Goal: Task Accomplishment & Management: Manage account settings

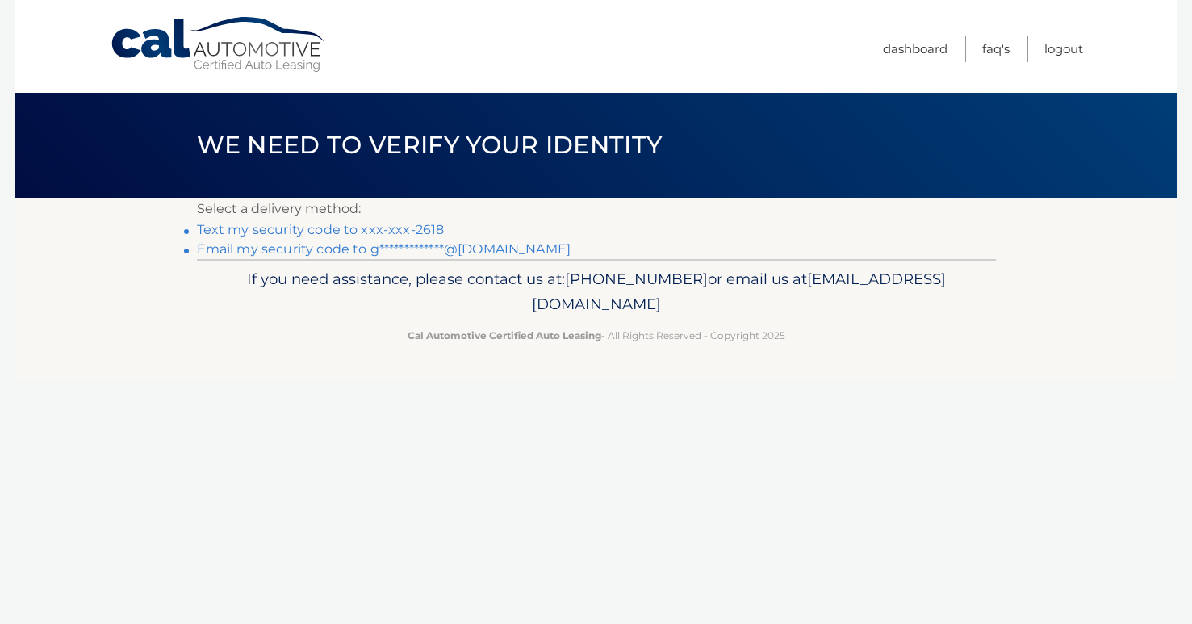
click at [388, 225] on link "Text my security code to xxx-xxx-2618" at bounding box center [321, 229] width 248 height 15
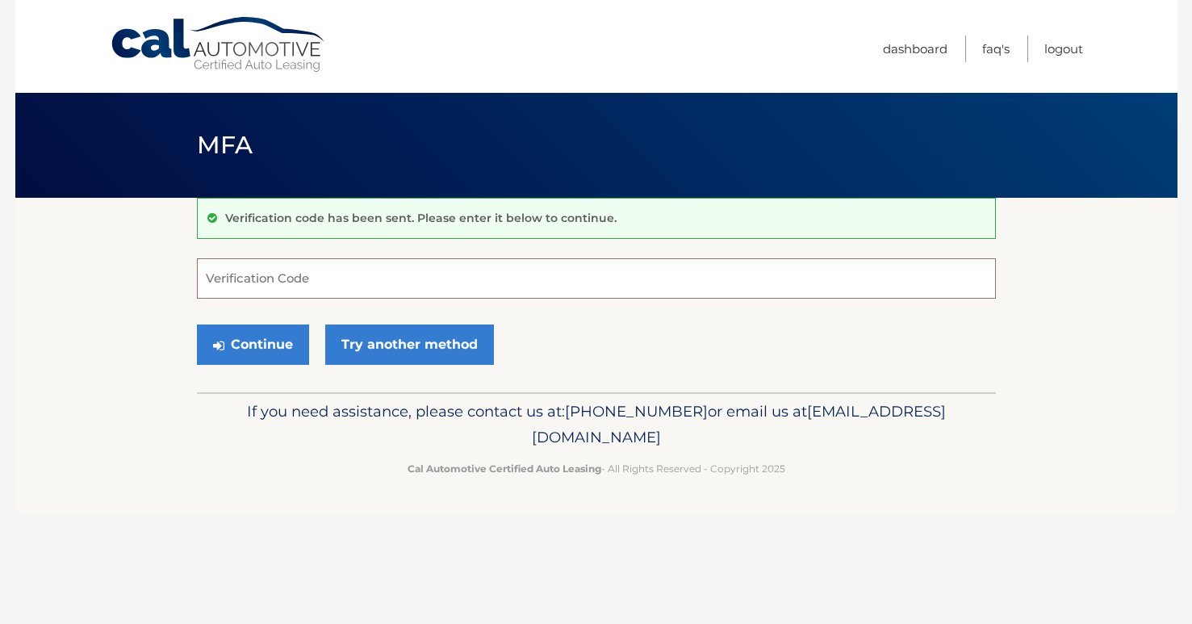
click at [245, 277] on input "Verification Code" at bounding box center [596, 278] width 799 height 40
type input "607499"
click at [258, 361] on button "Continue" at bounding box center [253, 345] width 112 height 40
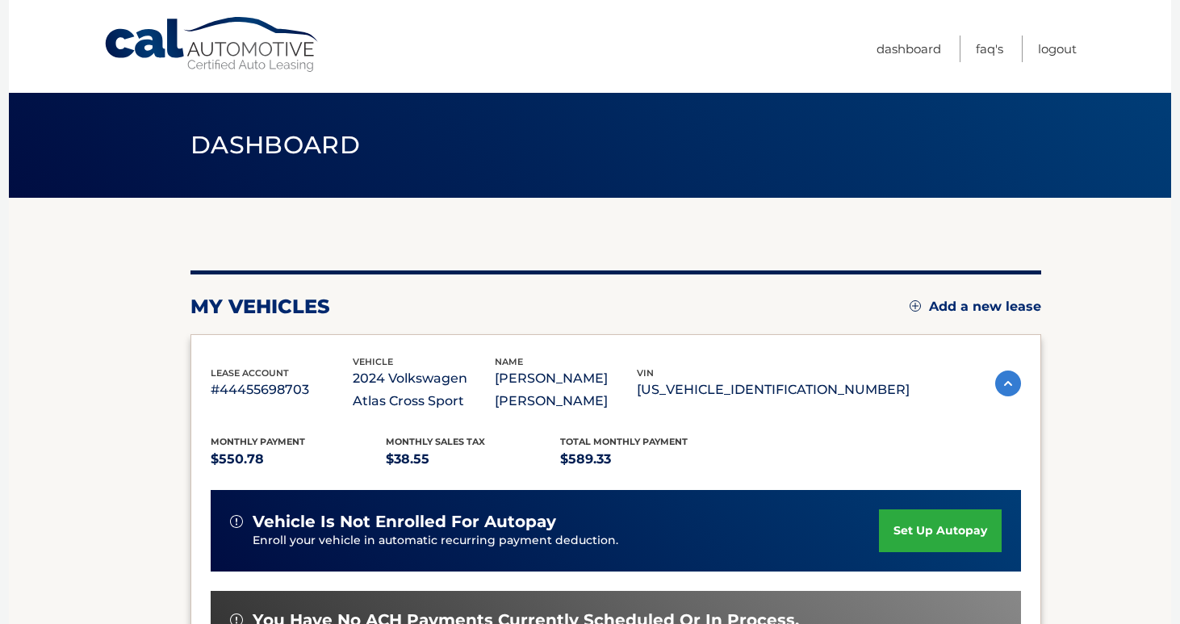
click at [894, 539] on link "set up autopay" at bounding box center [940, 530] width 123 height 43
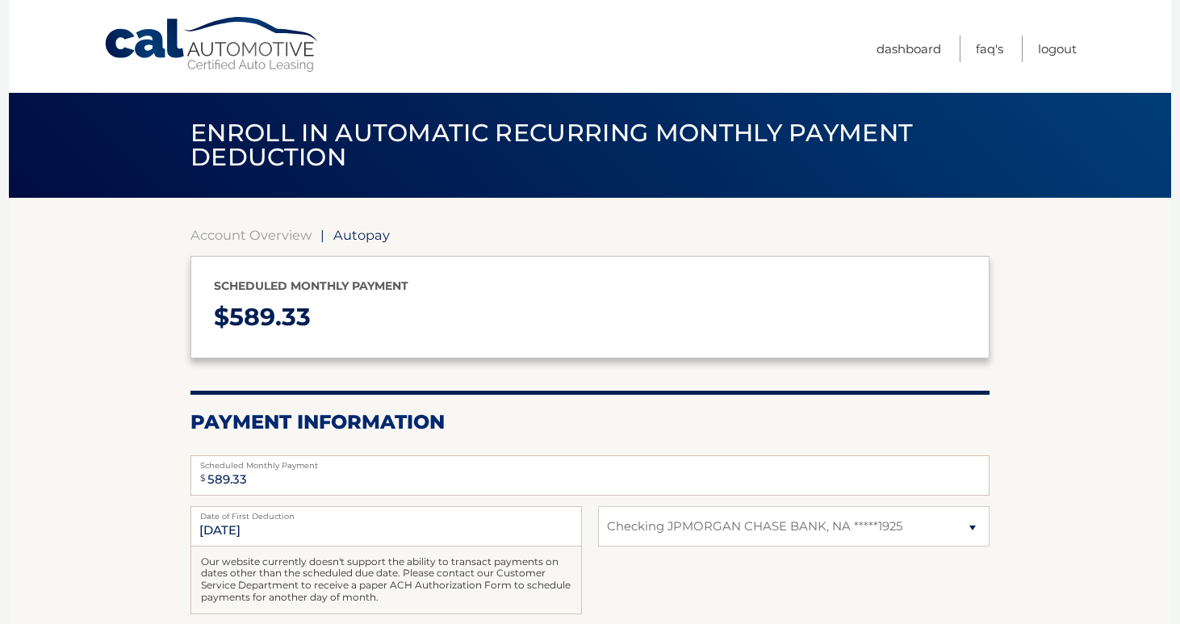
select select "MDNlNTFlZTktNjk5ZS00MDA0LTkwYjUtYmU2MzI5YTBkZWZj"
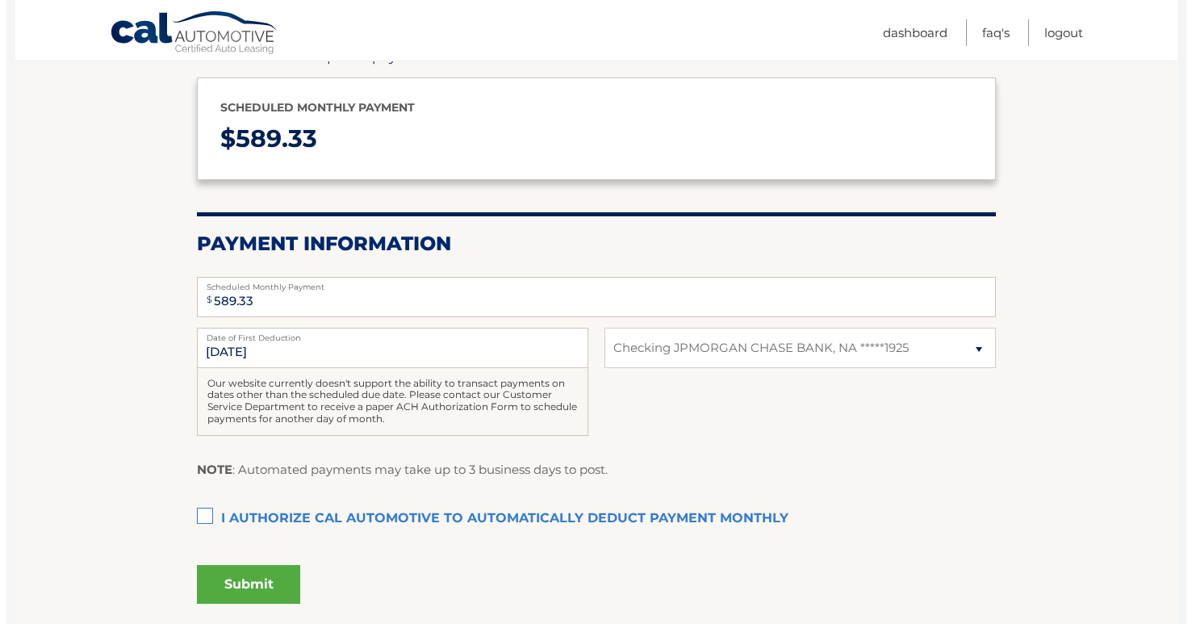
scroll to position [179, 0]
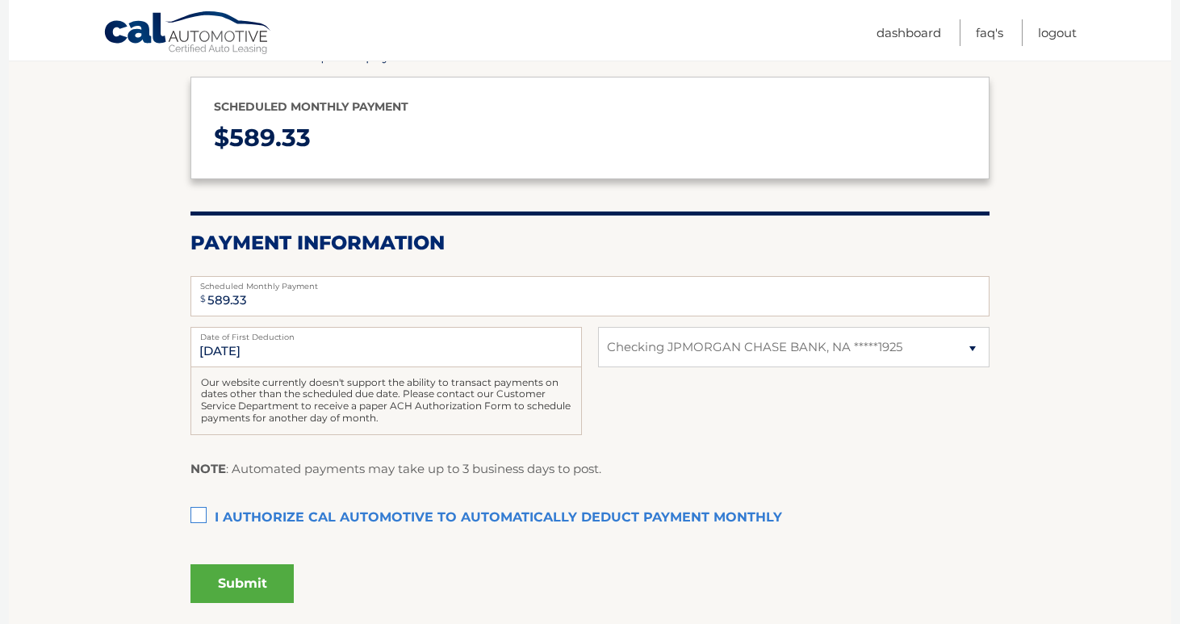
click at [199, 511] on label "I authorize cal automotive to automatically deduct payment monthly This checkbo…" at bounding box center [590, 518] width 799 height 32
click at [0, 0] on input "I authorize cal automotive to automatically deduct payment monthly This checkbo…" at bounding box center [0, 0] width 0 height 0
click at [262, 589] on button "Submit" at bounding box center [242, 583] width 103 height 39
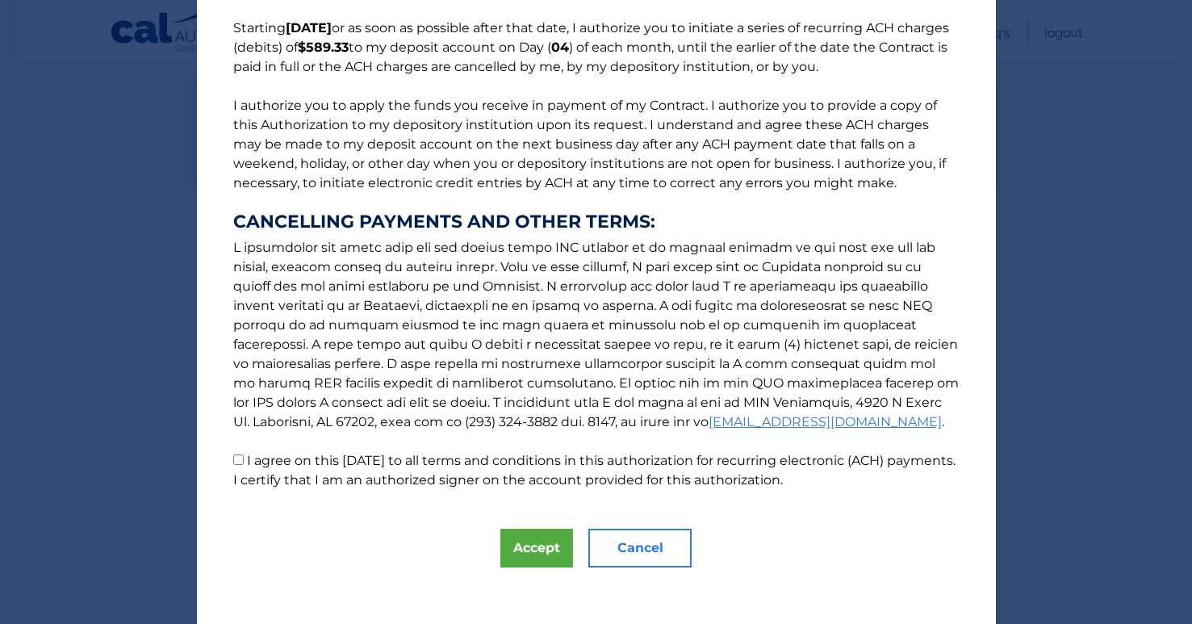
scroll to position [139, 0]
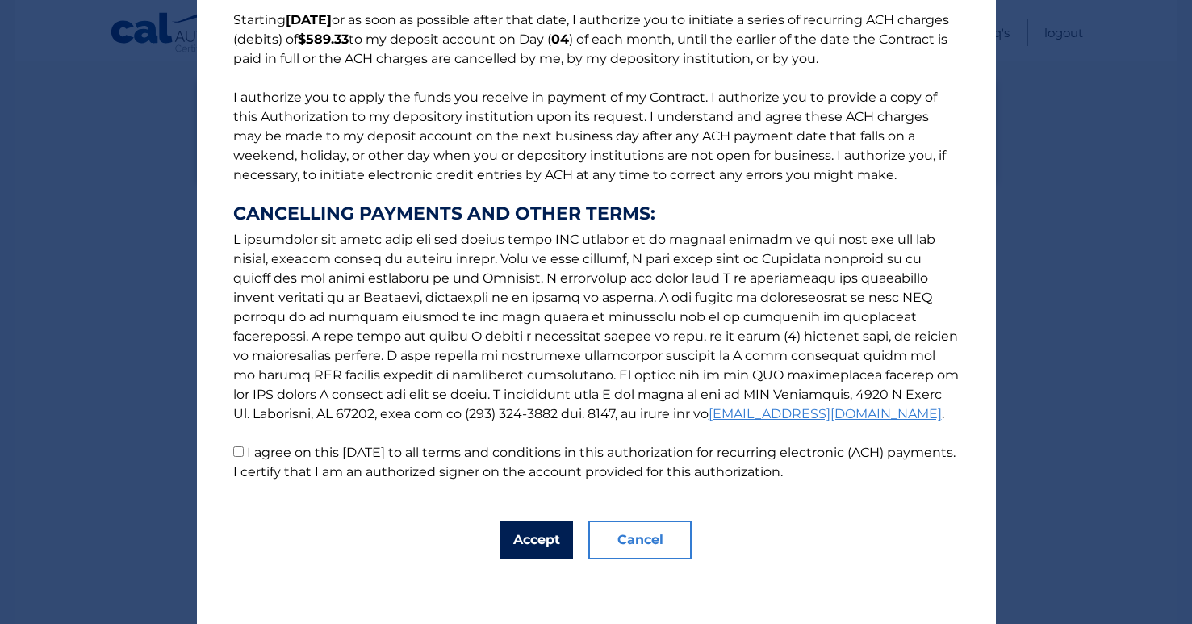
click at [513, 534] on button "Accept" at bounding box center [536, 540] width 73 height 39
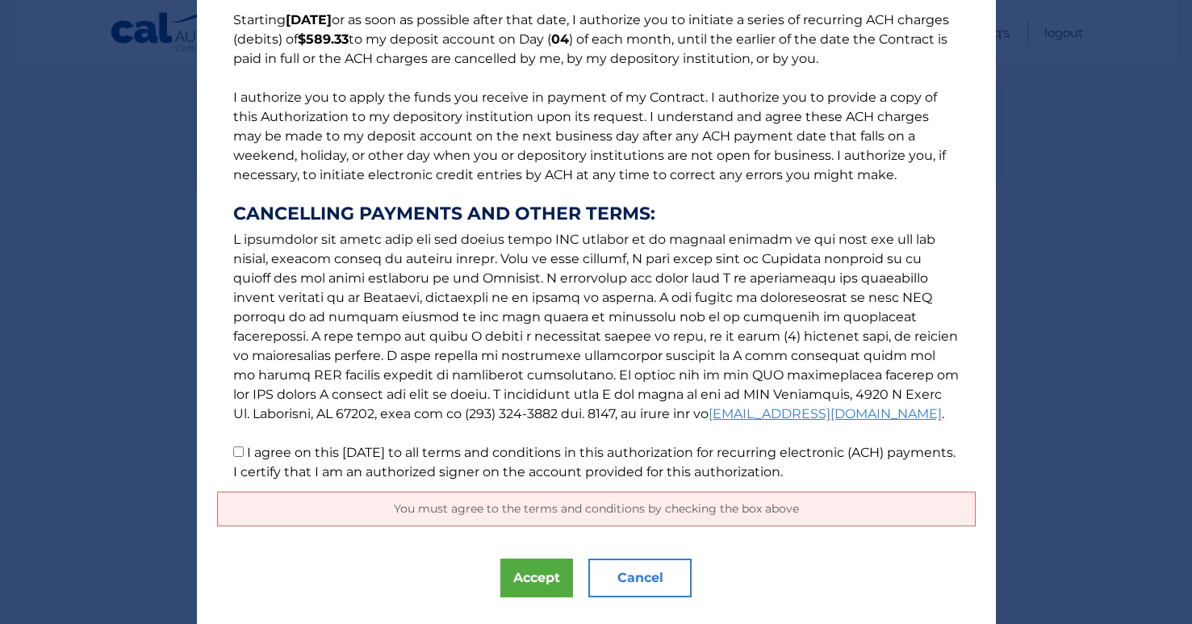
click at [234, 450] on input "I agree on this [DATE] to all terms and conditions in this authorization for re…" at bounding box center [238, 451] width 10 height 10
checkbox input "true"
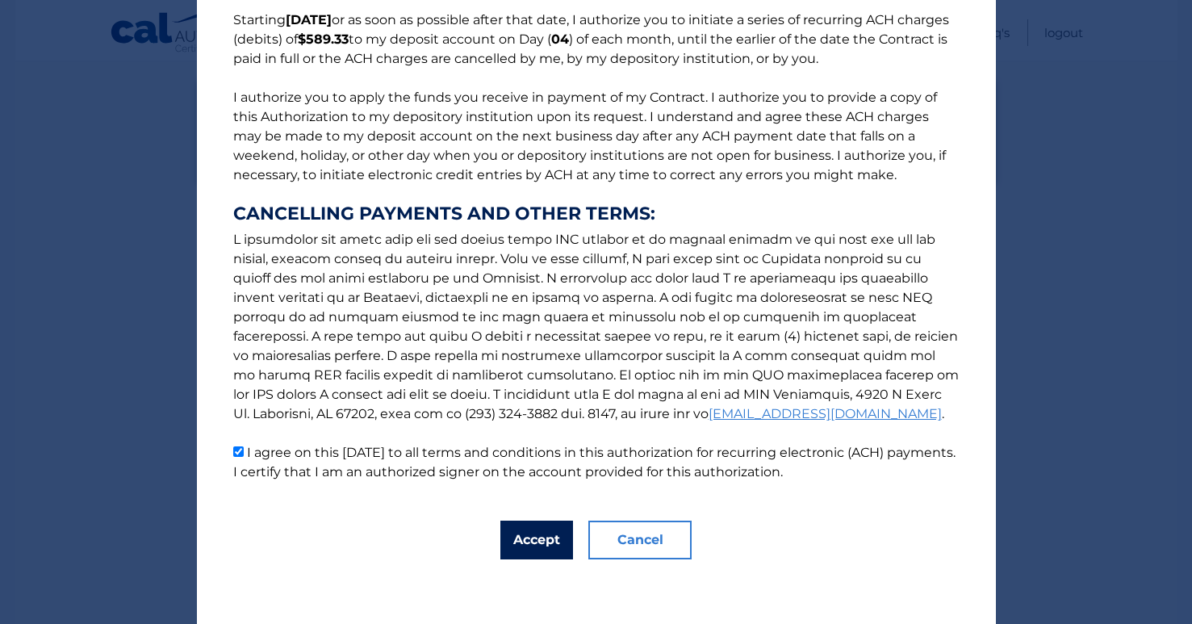
click at [515, 547] on button "Accept" at bounding box center [536, 540] width 73 height 39
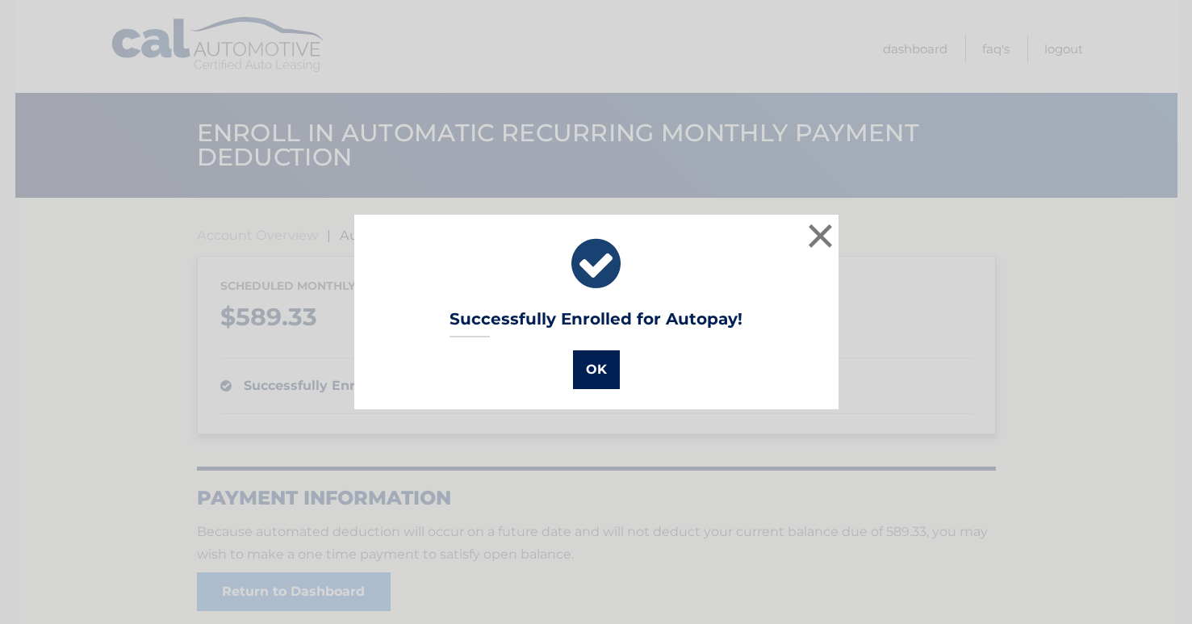
click at [596, 371] on button "OK" at bounding box center [596, 369] width 47 height 39
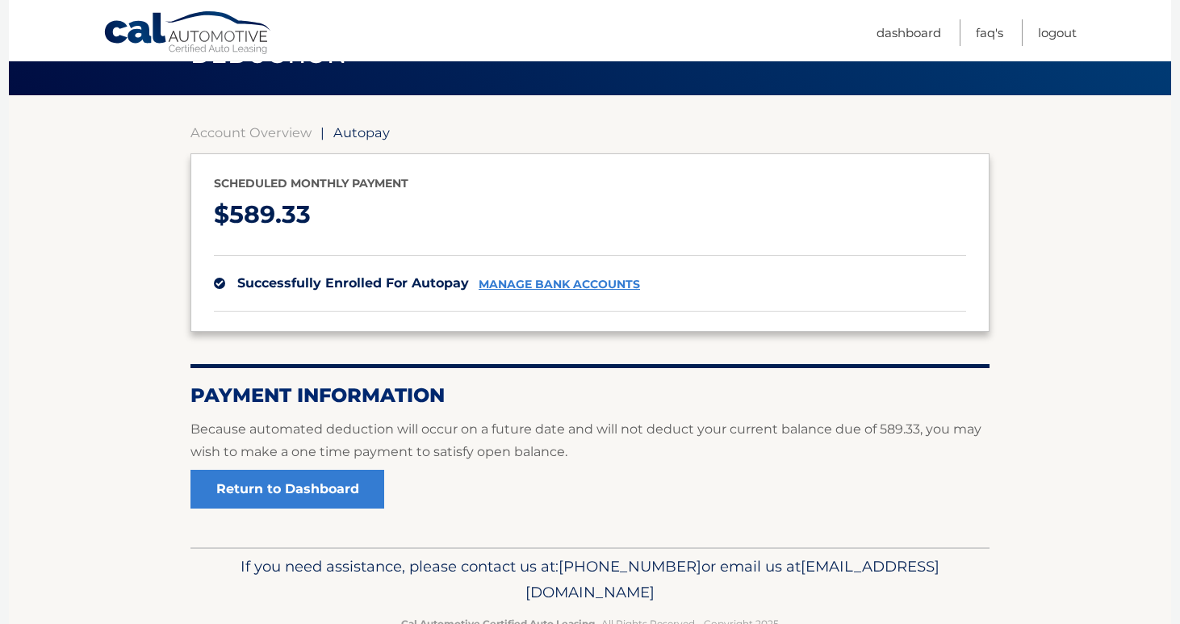
scroll to position [148, 0]
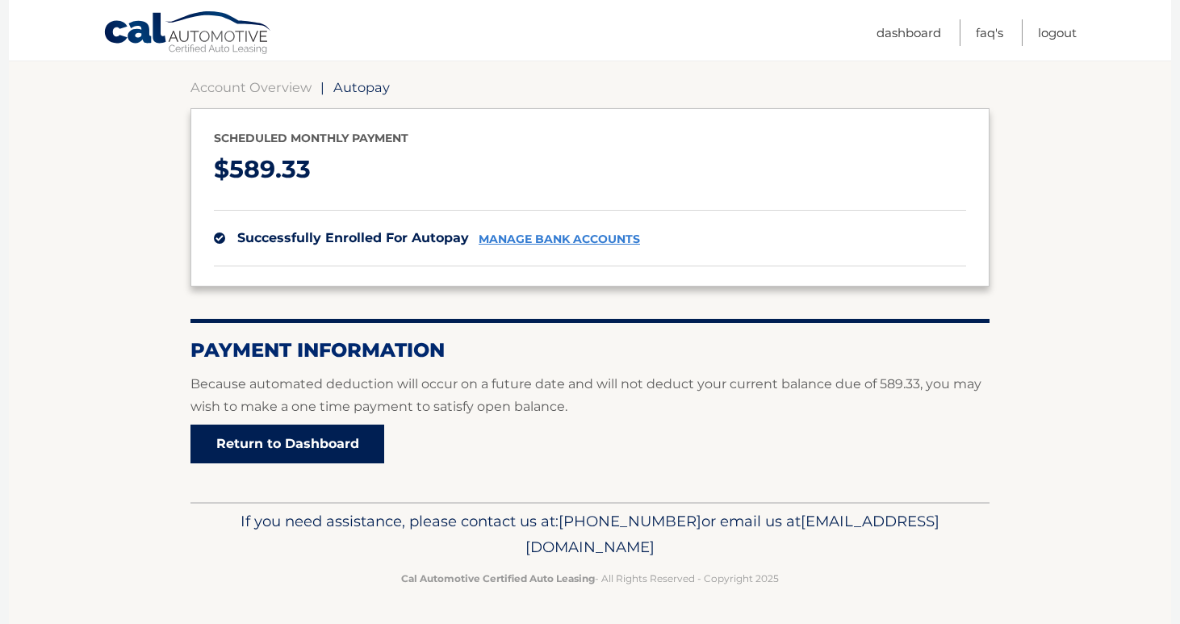
click at [272, 442] on link "Return to Dashboard" at bounding box center [288, 444] width 194 height 39
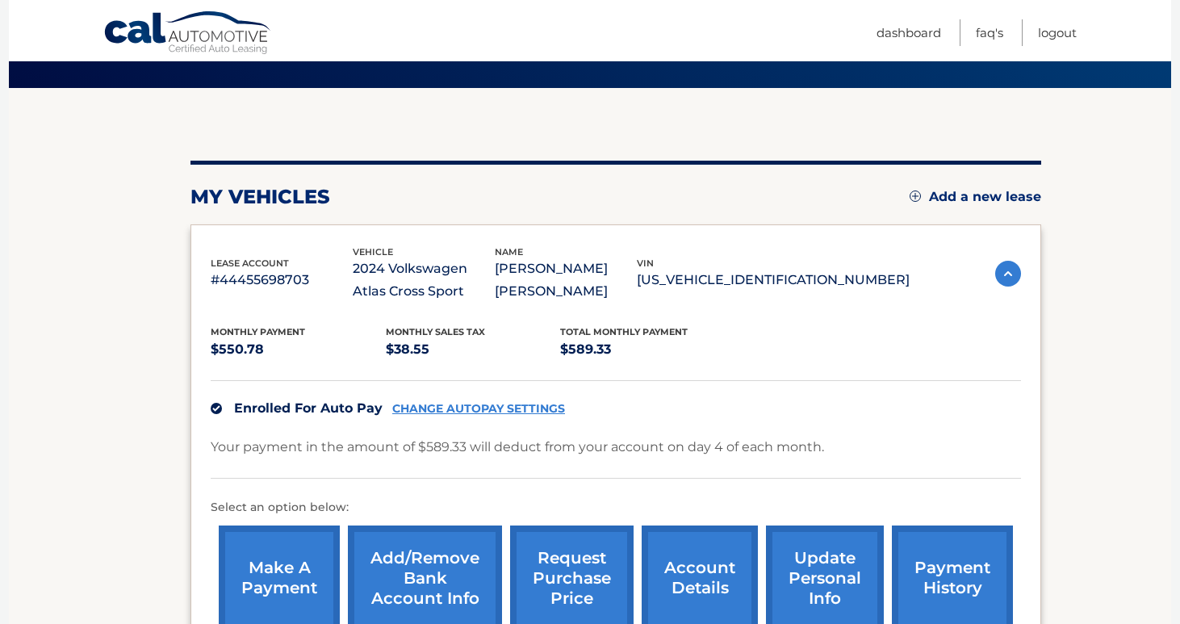
scroll to position [181, 0]
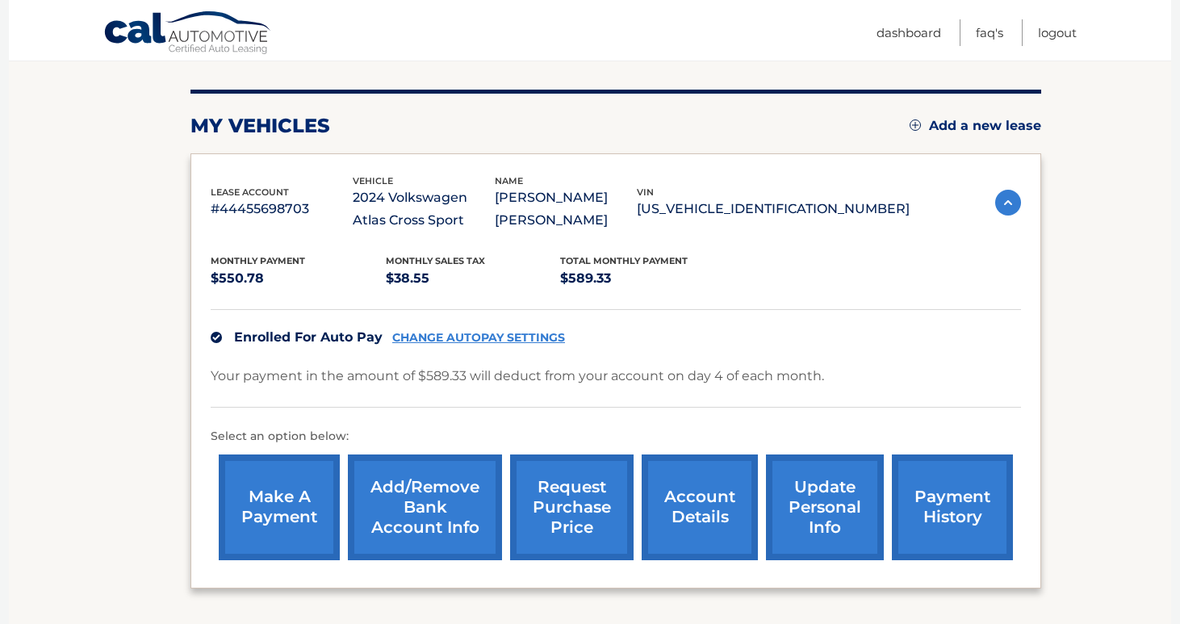
click at [214, 337] on img at bounding box center [216, 337] width 11 height 11
click at [450, 335] on link "CHANGE AUTOPAY SETTINGS" at bounding box center [478, 338] width 173 height 14
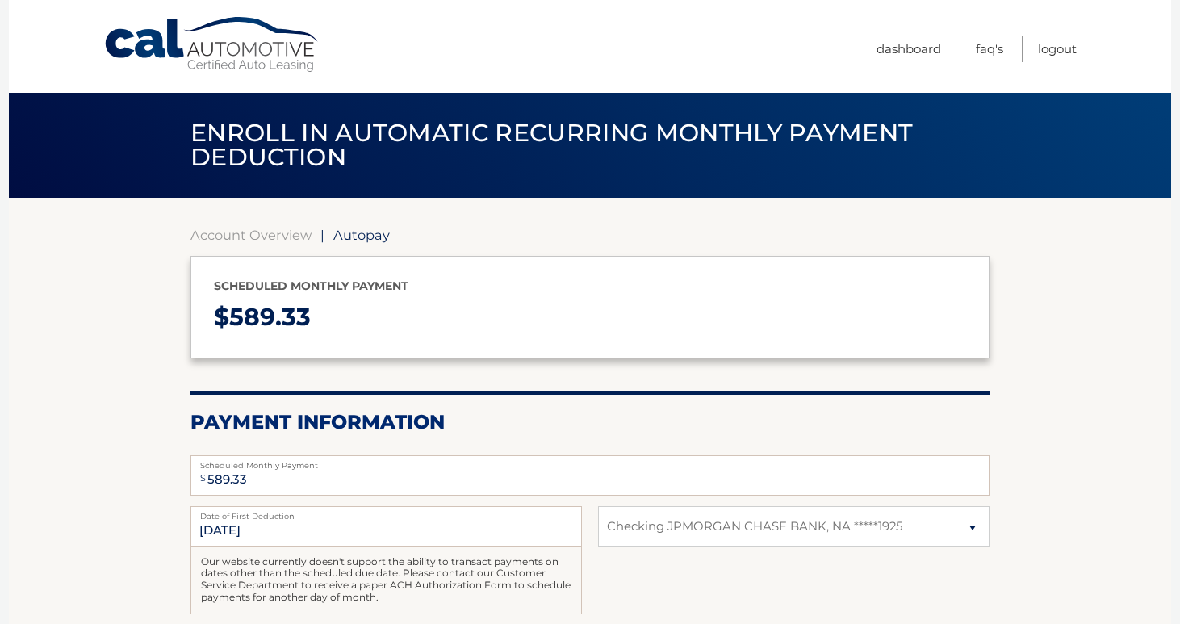
select select "MDNlNTFlZTktNjk5ZS00MDA0LTkwYjUtYmU2MzI5YTBkZWZj"
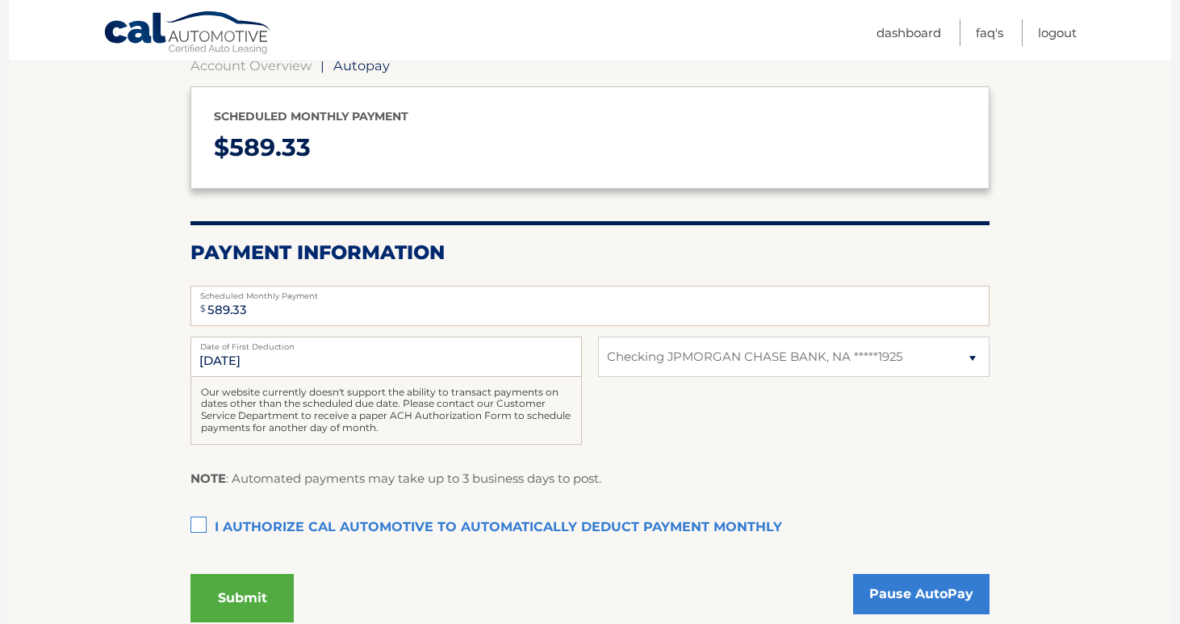
scroll to position [255, 0]
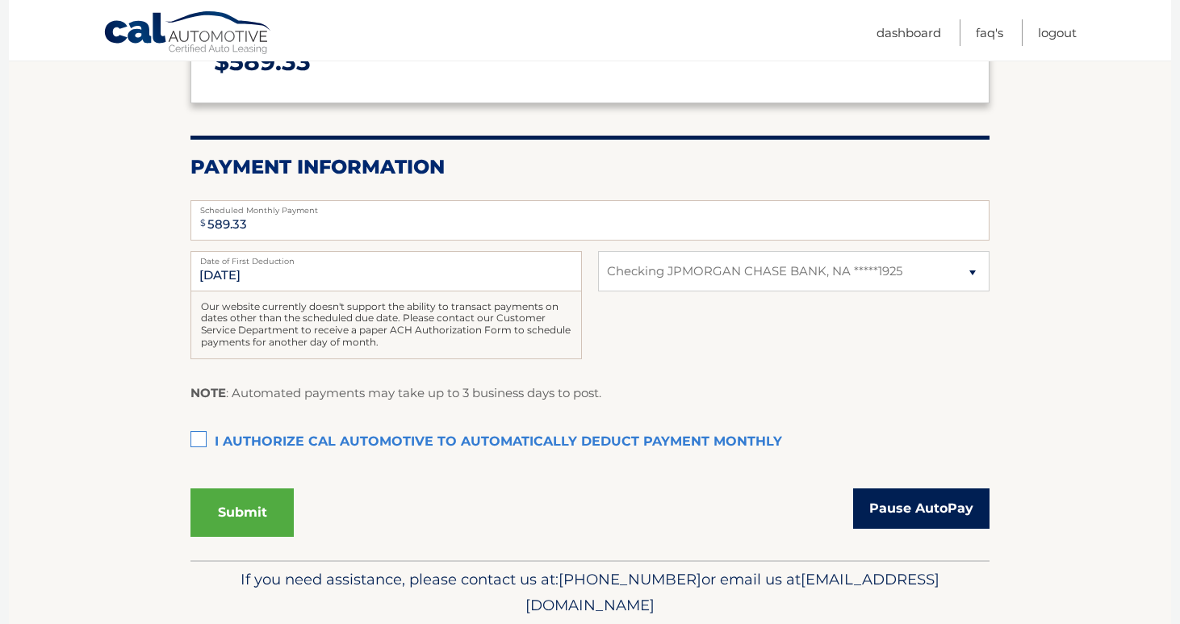
click at [903, 514] on link "Pause AutoPay" at bounding box center [921, 508] width 136 height 40
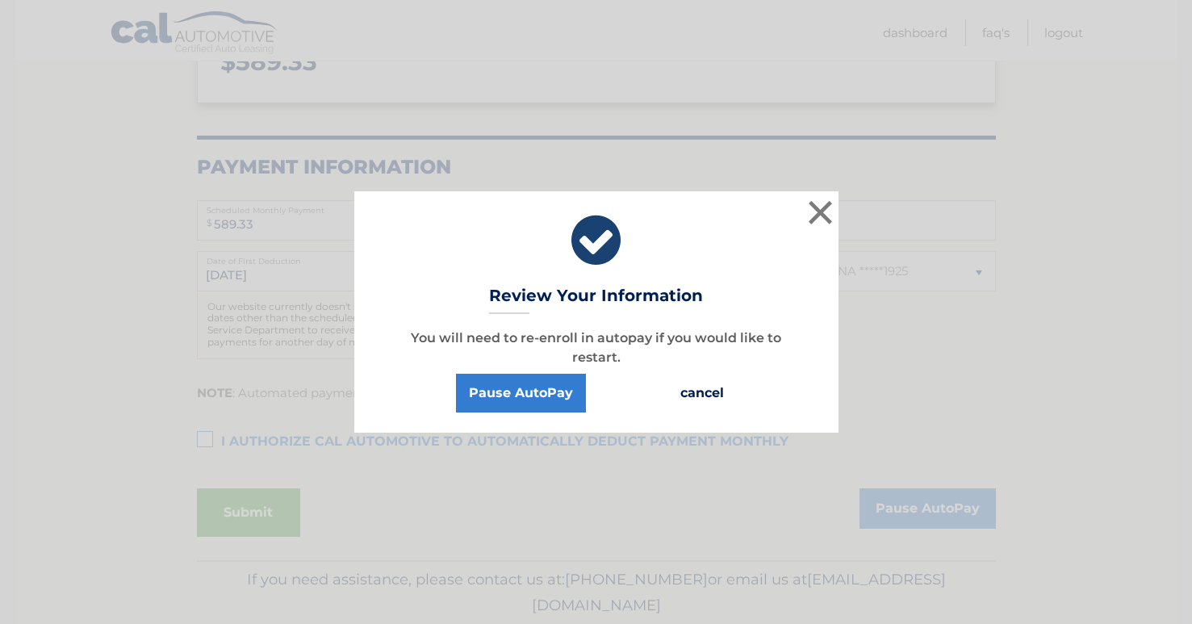
click at [693, 387] on button "cancel" at bounding box center [702, 393] width 69 height 39
